Goal: Find specific page/section: Find specific page/section

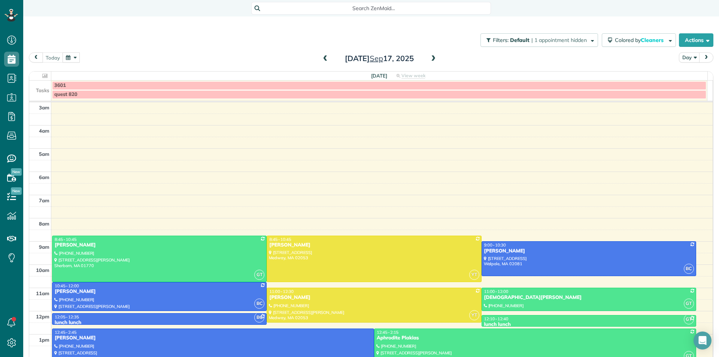
scroll to position [63, 0]
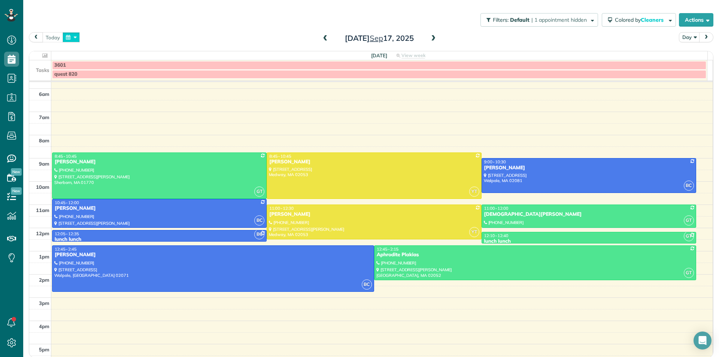
click at [69, 37] on button "button" at bounding box center [71, 37] width 17 height 10
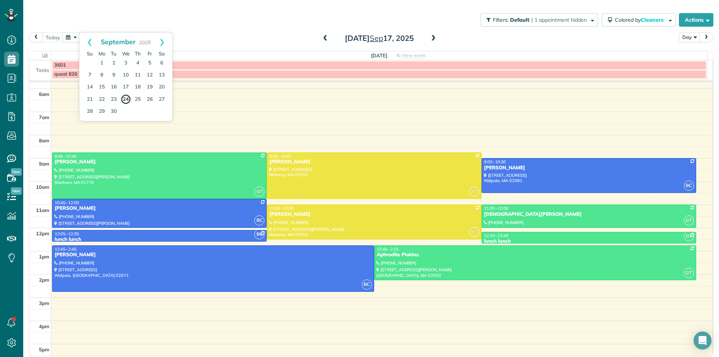
click at [126, 100] on link "24" at bounding box center [126, 99] width 10 height 10
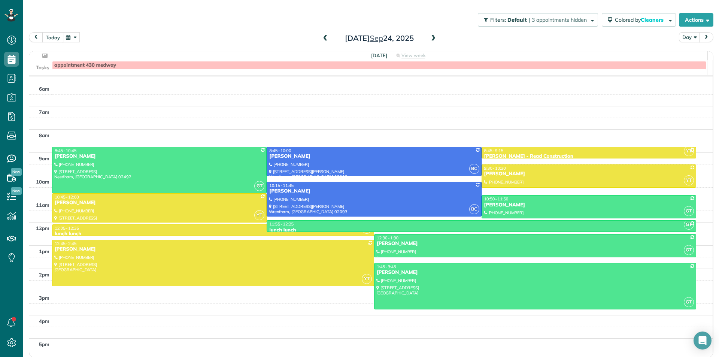
click at [55, 39] on button "today" at bounding box center [52, 37] width 21 height 10
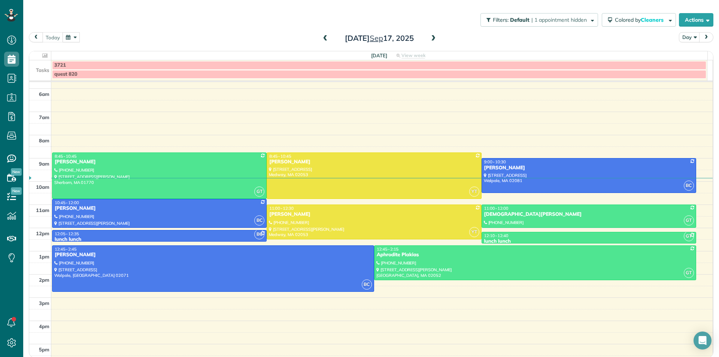
click at [67, 40] on button "button" at bounding box center [71, 37] width 17 height 10
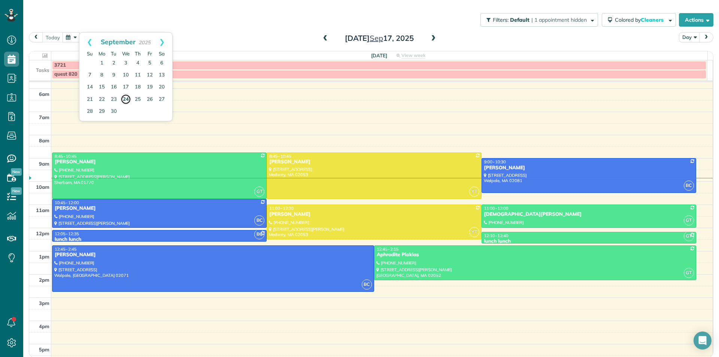
click at [125, 99] on link "24" at bounding box center [126, 99] width 10 height 10
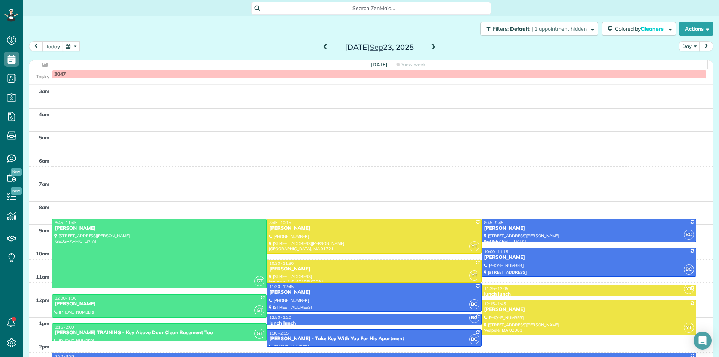
scroll to position [74, 0]
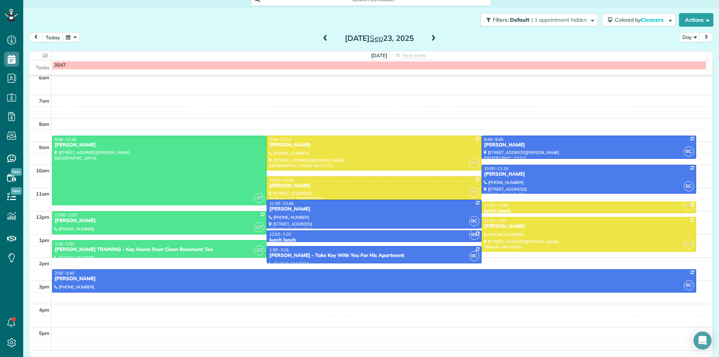
click at [432, 40] on span at bounding box center [433, 38] width 8 height 7
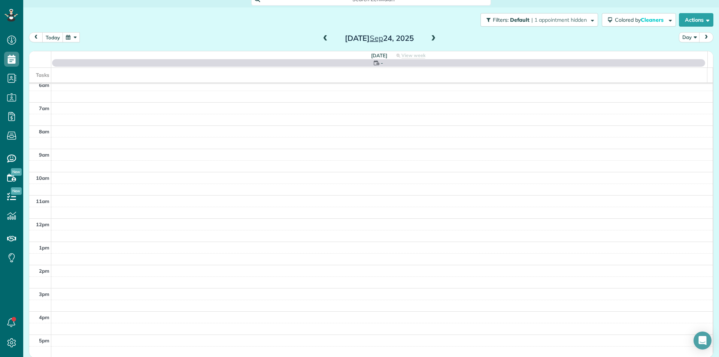
click at [323, 42] on span at bounding box center [325, 38] width 8 height 11
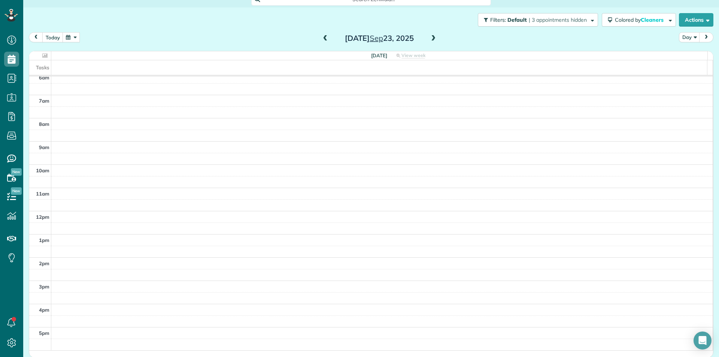
click at [430, 40] on span at bounding box center [433, 38] width 8 height 7
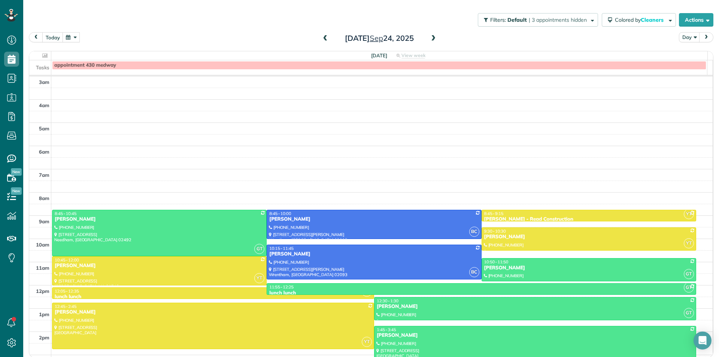
scroll to position [63, 0]
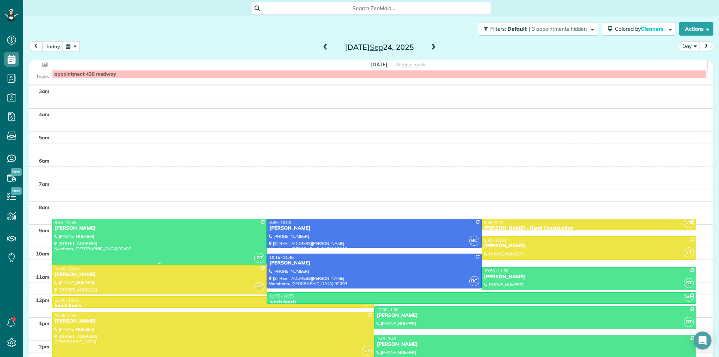
scroll to position [74, 0]
